Goal: Ask a question: Seek information or help from site administrators or community

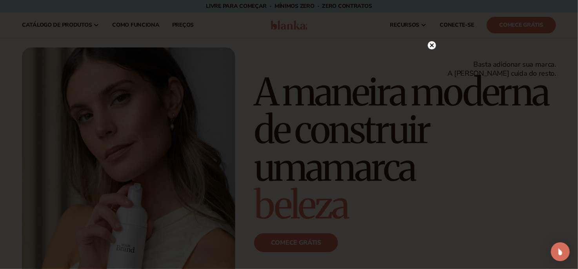
click at [435, 40] on div at bounding box center [432, 45] width 8 height 14
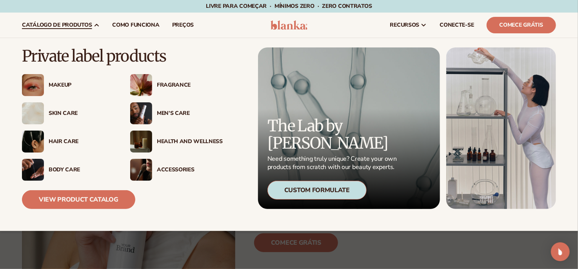
click at [68, 27] on font "catálogo de produtos" at bounding box center [57, 24] width 70 height 7
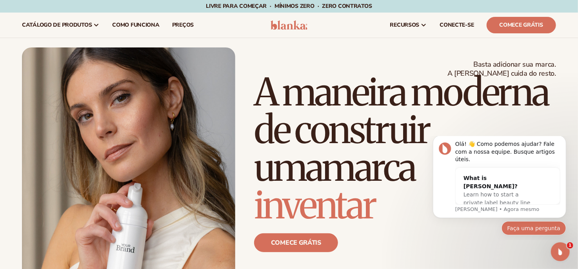
click at [529, 226] on font "Faça uma pergunta" at bounding box center [533, 228] width 53 height 6
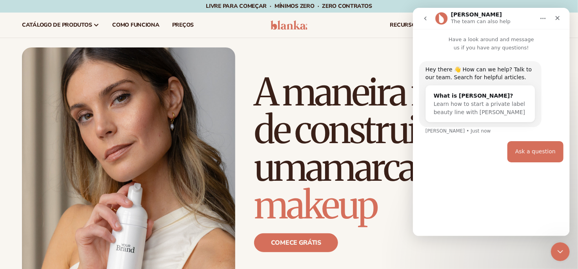
click at [464, 154] on div "Ask a question" at bounding box center [491, 151] width 144 height 21
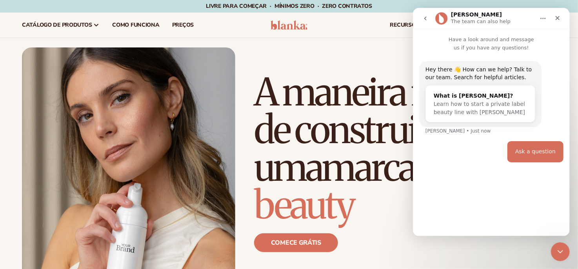
click at [478, 48] on p "Have a look around and message us if you have any questions!" at bounding box center [491, 40] width 157 height 23
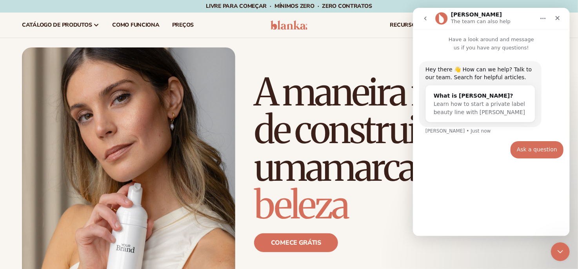
click at [540, 146] on div "Ask a question" at bounding box center [537, 150] width 40 height 8
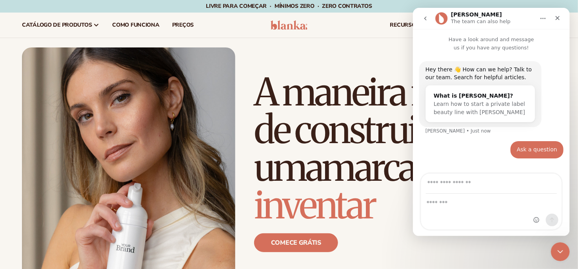
click at [288, 72] on font "A maneira moderna" at bounding box center [401, 92] width 294 height 47
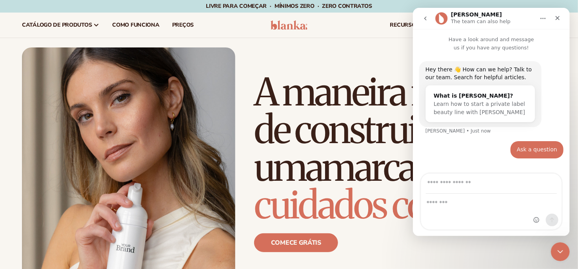
click at [211, 47] on div at bounding box center [128, 181] width 213 height 269
click at [559, 14] on div "Close" at bounding box center [558, 18] width 14 height 14
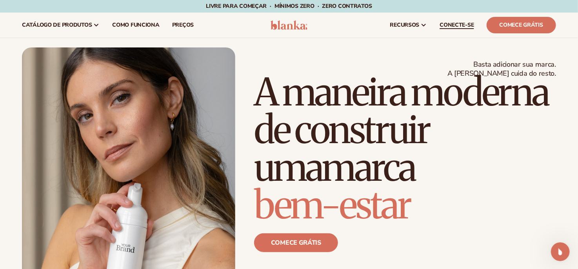
click at [454, 23] on font "CONECTE-SE" at bounding box center [457, 24] width 34 height 7
